Goal: Check status: Check status

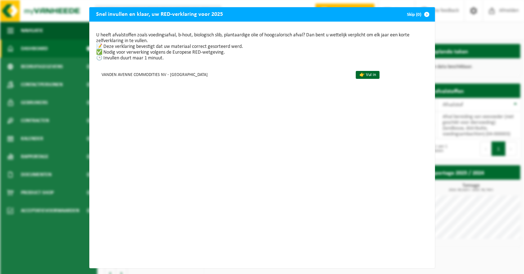
click at [385, 15] on span "button" at bounding box center [427, 14] width 14 height 14
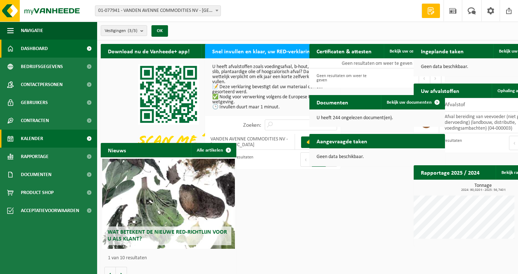
click at [41, 138] on span "Kalender" at bounding box center [32, 139] width 22 height 18
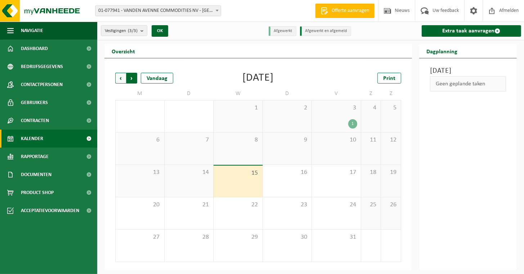
click at [121, 82] on span "Vorige" at bounding box center [120, 78] width 11 height 11
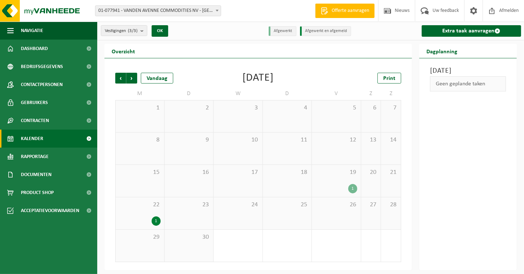
click at [352, 189] on div "1" at bounding box center [352, 188] width 9 height 9
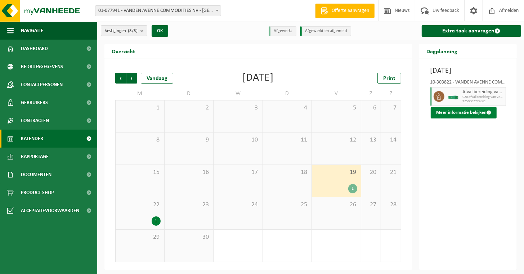
click at [464, 118] on button "Meer informatie bekijken" at bounding box center [464, 113] width 66 height 12
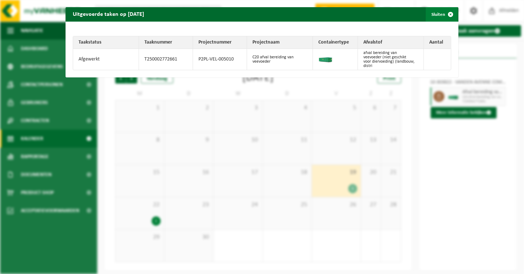
click at [445, 17] on span "button" at bounding box center [450, 14] width 14 height 14
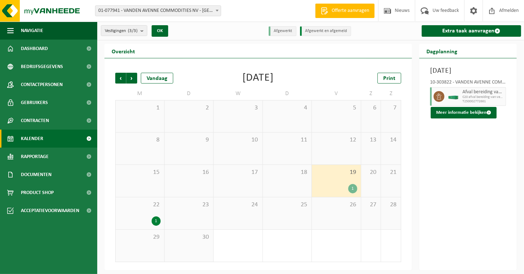
click at [154, 220] on div "1" at bounding box center [156, 220] width 9 height 9
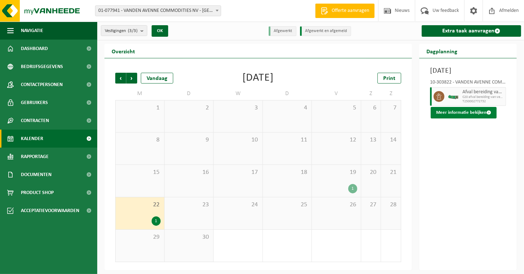
click at [451, 118] on button "Meer informatie bekijken" at bounding box center [464, 113] width 66 height 12
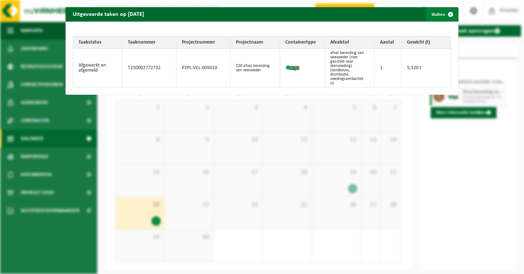
click at [445, 16] on span "button" at bounding box center [450, 14] width 14 height 14
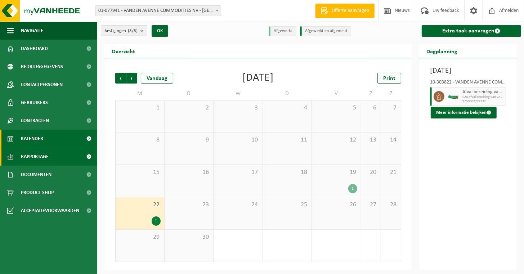
click at [87, 155] on span at bounding box center [89, 157] width 16 height 18
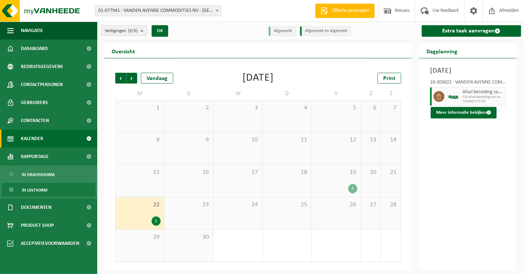
click at [42, 188] on span "In lijstvorm" at bounding box center [34, 190] width 25 height 14
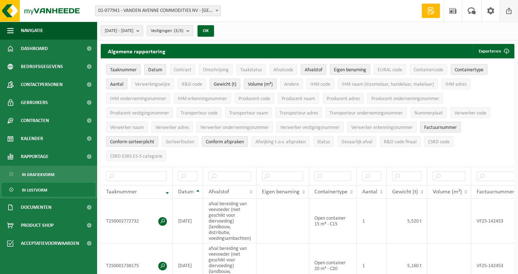
click at [0, 0] on span "Afmelden" at bounding box center [0, 0] width 0 height 0
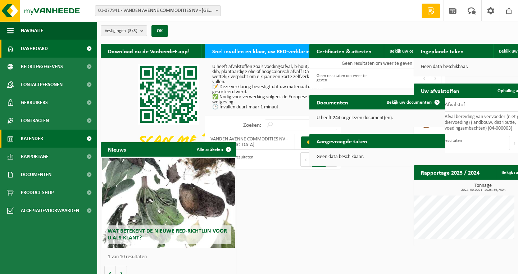
click at [91, 139] on span at bounding box center [89, 139] width 16 height 18
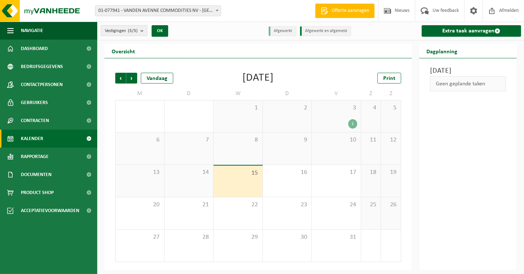
click at [144, 30] on b "submit" at bounding box center [143, 31] width 6 height 10
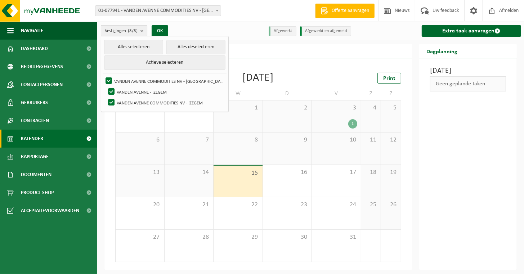
click at [144, 30] on b "submit" at bounding box center [143, 31] width 6 height 10
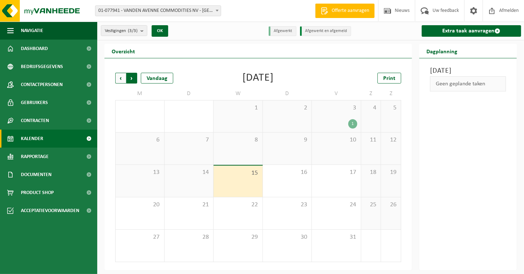
click at [123, 81] on span "Vorige" at bounding box center [120, 78] width 11 height 11
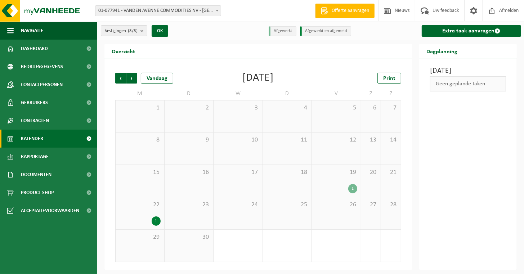
click at [123, 81] on span "Vorige" at bounding box center [120, 78] width 11 height 11
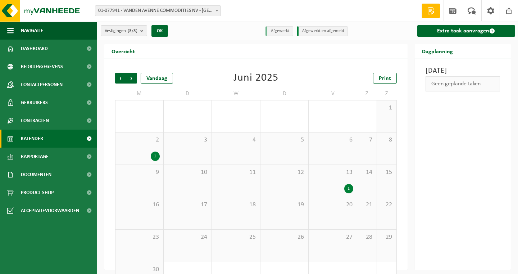
click at [158, 156] on div "1" at bounding box center [155, 156] width 9 height 9
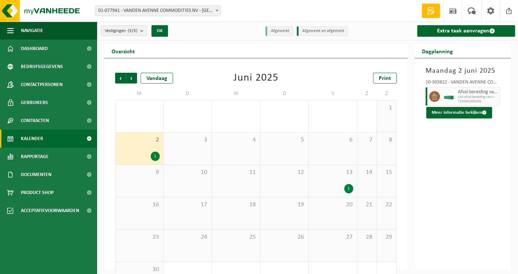
click at [343, 186] on div "1" at bounding box center [332, 188] width 41 height 9
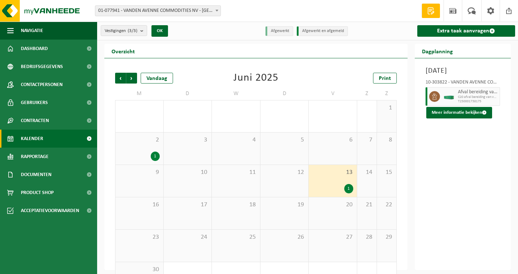
click at [351, 188] on div "1" at bounding box center [349, 188] width 9 height 9
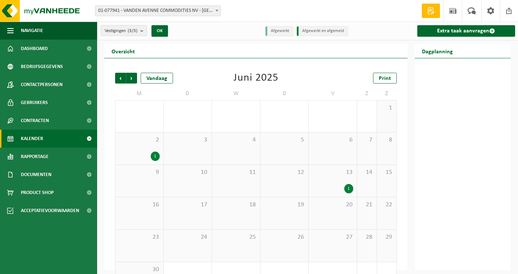
click at [351, 188] on div "1" at bounding box center [349, 188] width 9 height 9
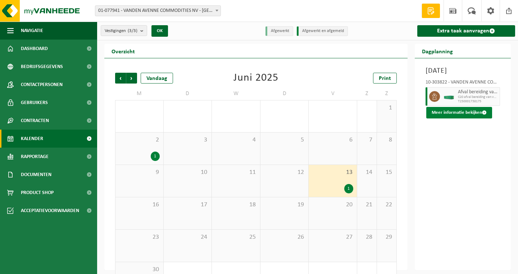
click at [468, 114] on button "Meer informatie bekijken" at bounding box center [460, 113] width 66 height 12
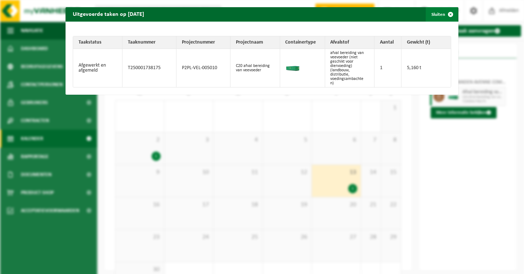
click at [445, 13] on span "button" at bounding box center [450, 14] width 14 height 14
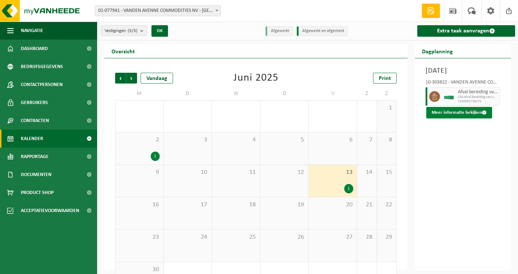
click at [463, 116] on button "Meer informatie bekijken" at bounding box center [460, 113] width 66 height 12
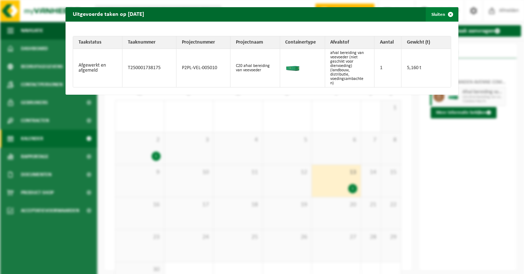
click at [444, 17] on span "button" at bounding box center [450, 14] width 14 height 14
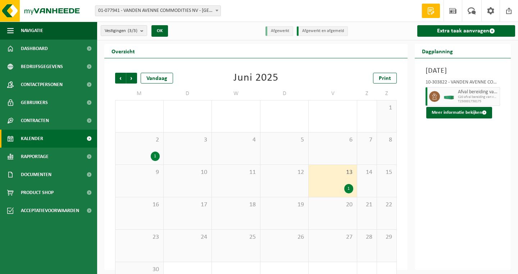
scroll to position [27, 0]
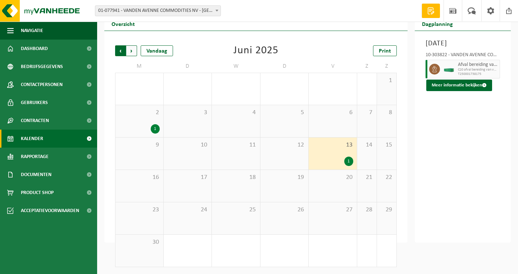
click at [129, 50] on span "Volgende" at bounding box center [131, 50] width 11 height 11
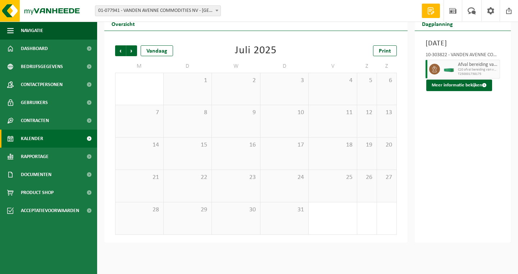
click at [129, 50] on span "Volgende" at bounding box center [131, 50] width 11 height 11
click at [347, 162] on div "1" at bounding box center [349, 161] width 9 height 9
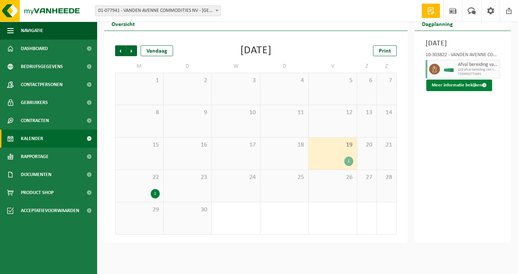
click at [452, 91] on button "Meer informatie bekijken" at bounding box center [460, 86] width 66 height 12
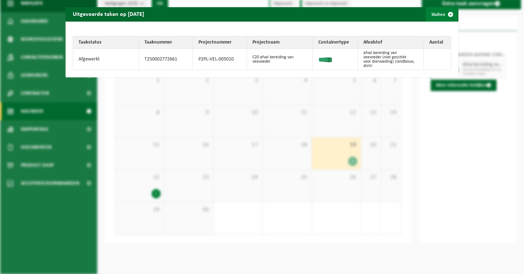
click at [443, 18] on span "button" at bounding box center [450, 14] width 14 height 14
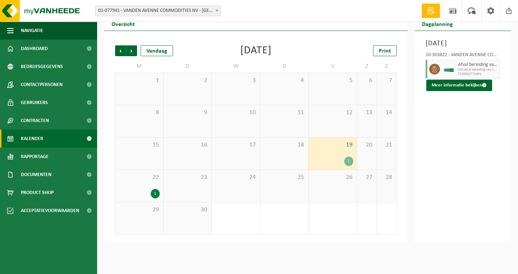
click at [163, 190] on div "22 1" at bounding box center [140, 186] width 48 height 32
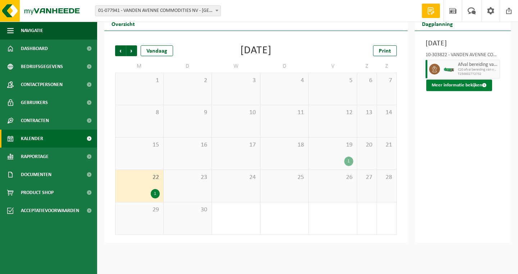
click at [461, 91] on button "Meer informatie bekijken" at bounding box center [460, 86] width 66 height 12
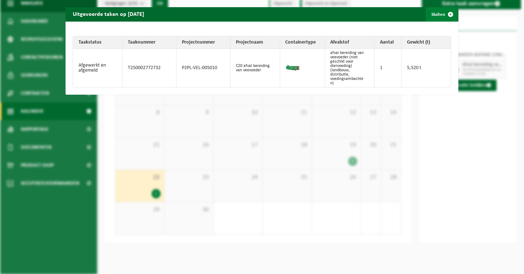
click at [443, 19] on span "button" at bounding box center [450, 14] width 14 height 14
